Goal: Task Accomplishment & Management: Use online tool/utility

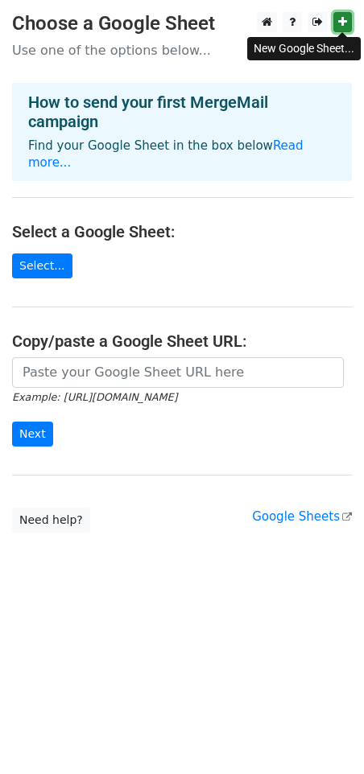
click at [345, 24] on icon at bounding box center [342, 21] width 9 height 11
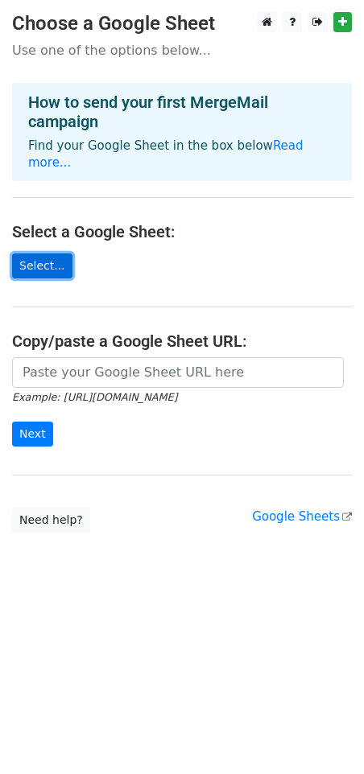
click at [42, 254] on link "Select..." at bounding box center [42, 266] width 60 height 25
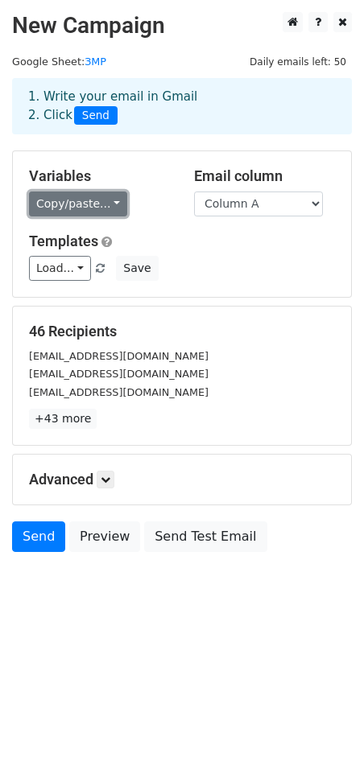
click at [95, 211] on link "Copy/paste..." at bounding box center [78, 204] width 98 height 25
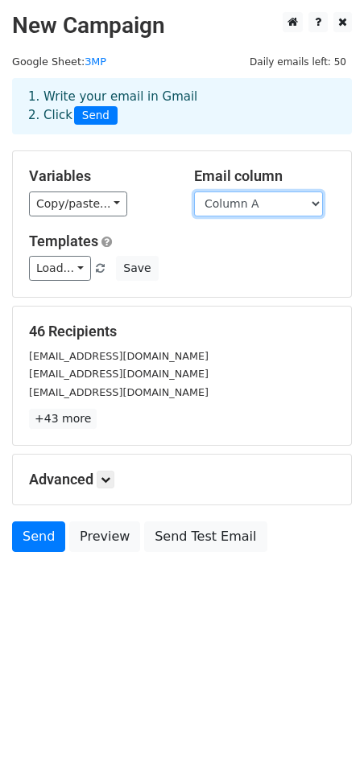
click at [238, 204] on select "Column A" at bounding box center [258, 204] width 129 height 25
click at [239, 204] on select "Column A" at bounding box center [258, 204] width 129 height 25
click at [211, 204] on select "Column A" at bounding box center [258, 204] width 129 height 25
click at [194, 192] on select "Column A" at bounding box center [258, 204] width 129 height 25
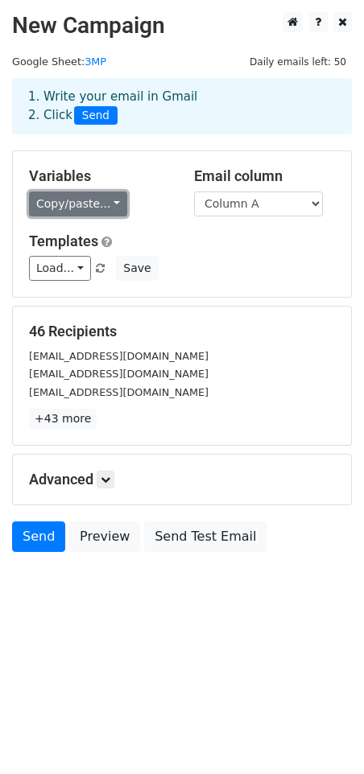
click at [61, 204] on link "Copy/paste..." at bounding box center [78, 204] width 98 height 25
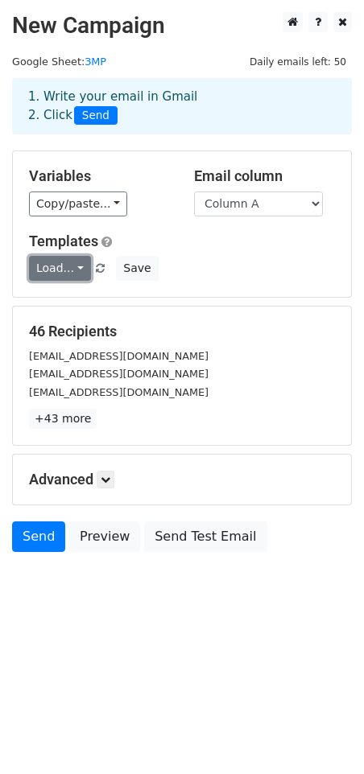
click at [73, 267] on link "Load..." at bounding box center [60, 268] width 62 height 25
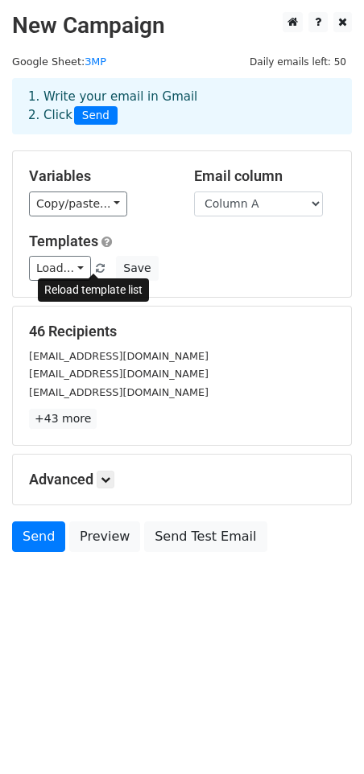
click at [97, 266] on span at bounding box center [100, 269] width 9 height 10
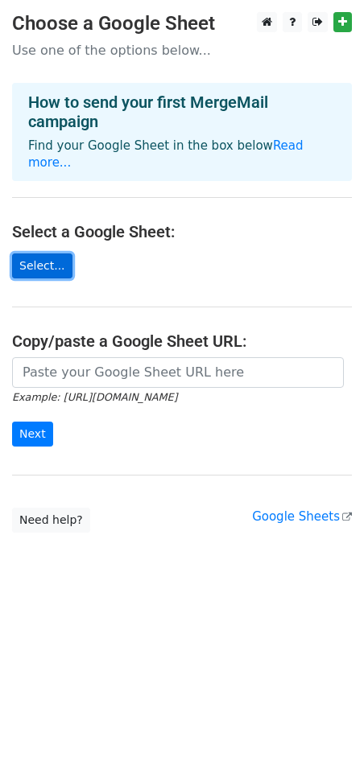
click at [40, 254] on link "Select..." at bounding box center [42, 266] width 60 height 25
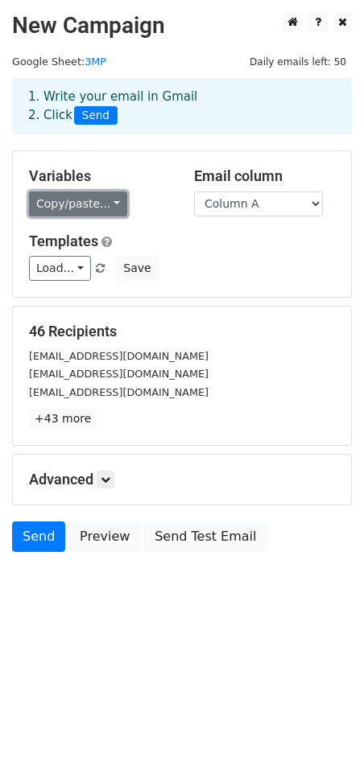
click at [103, 201] on link "Copy/paste..." at bounding box center [78, 204] width 98 height 25
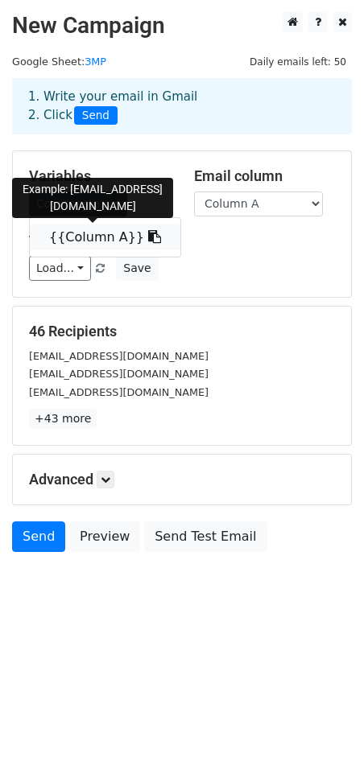
click at [108, 236] on link "{{Column A}}" at bounding box center [105, 238] width 151 height 26
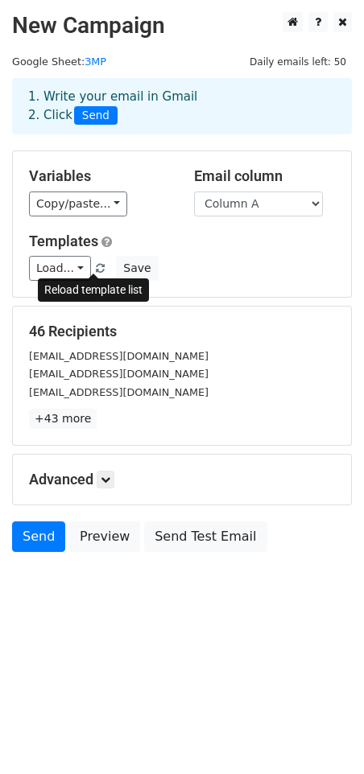
click at [96, 265] on span at bounding box center [100, 269] width 9 height 10
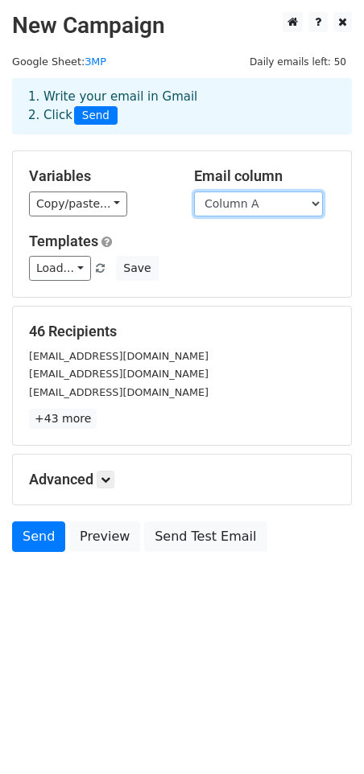
click at [315, 204] on select "Column A" at bounding box center [258, 204] width 129 height 25
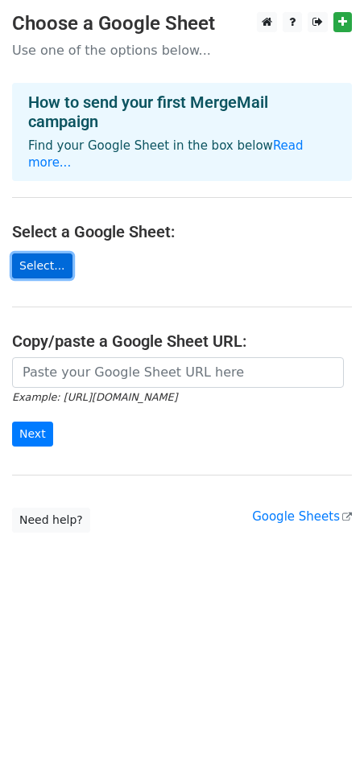
click at [29, 254] on link "Select..." at bounding box center [42, 266] width 60 height 25
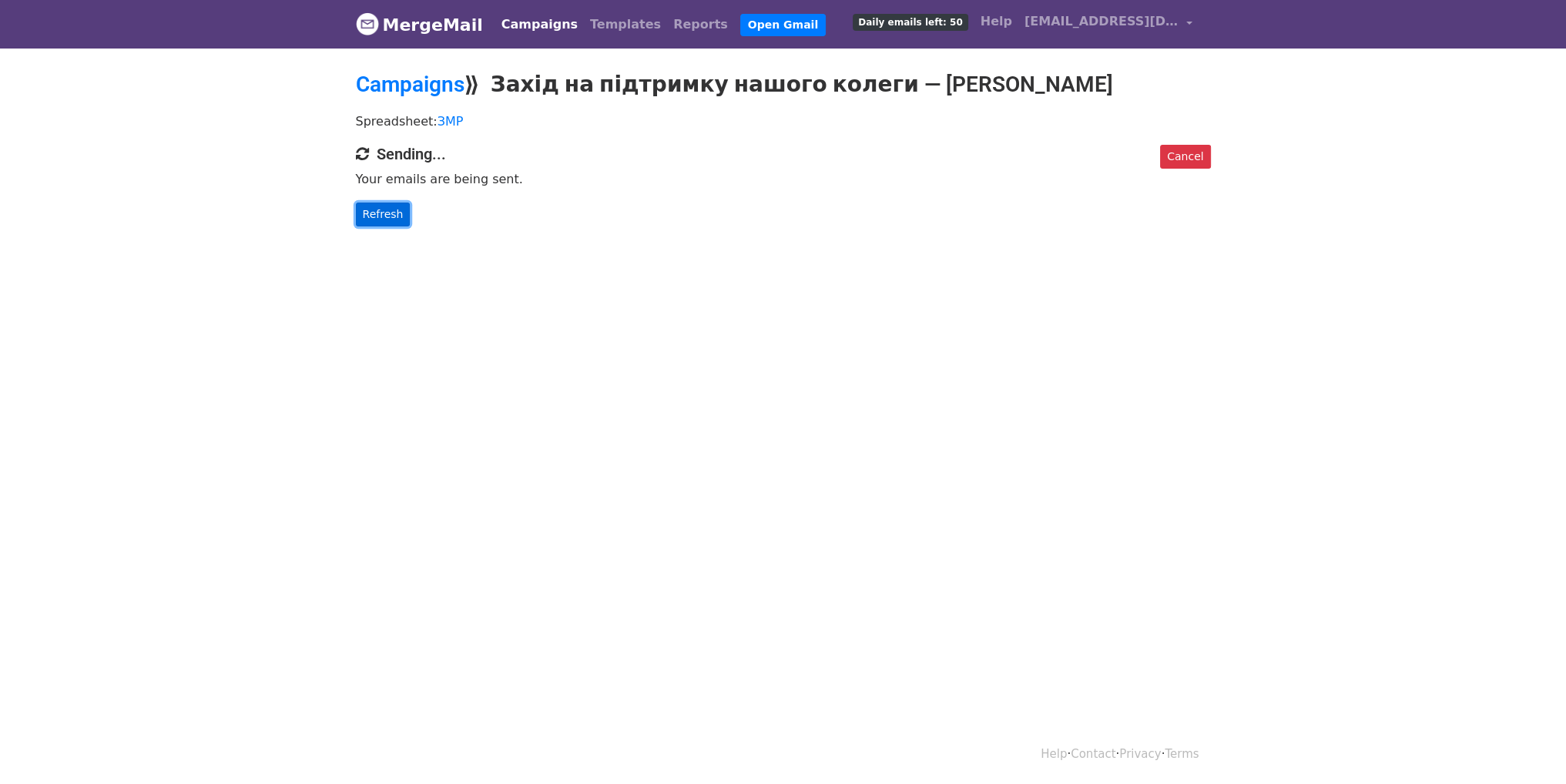
click at [373, 213] on link "Refresh" at bounding box center [383, 214] width 55 height 24
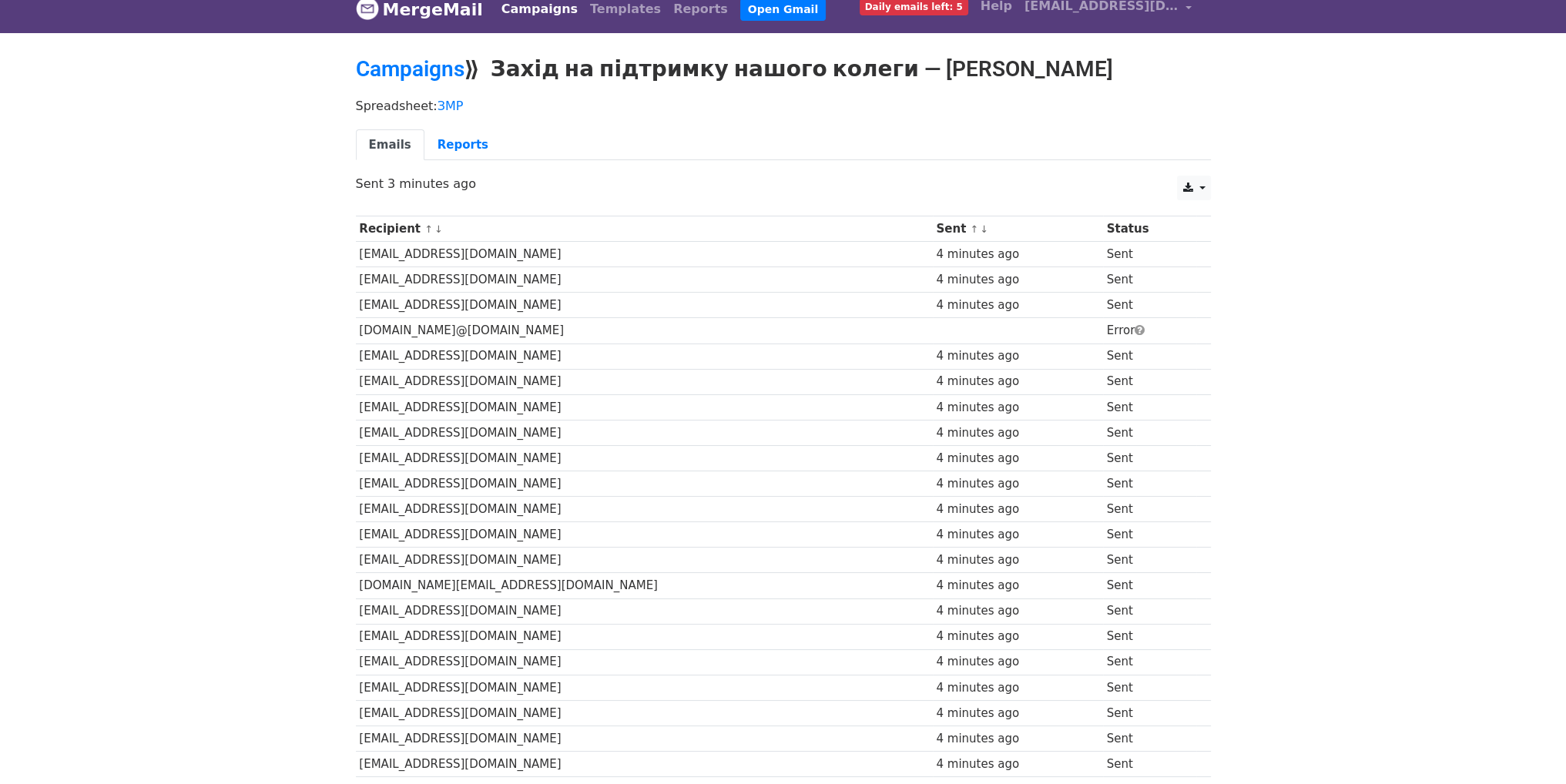
scroll to position [3, 0]
